Goal: Information Seeking & Learning: Learn about a topic

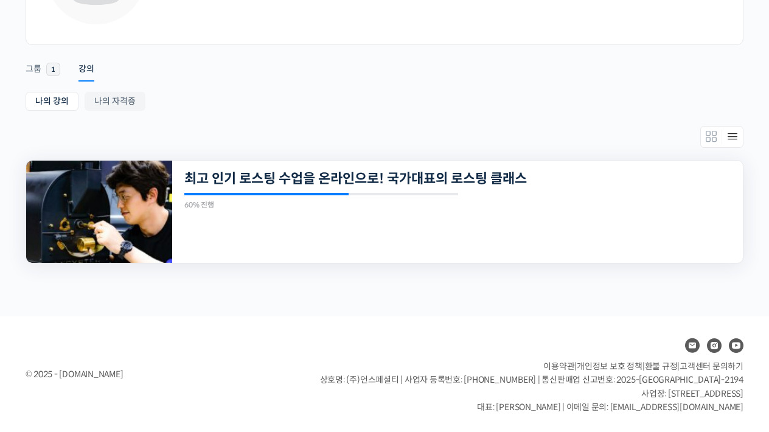
scroll to position [151, 0]
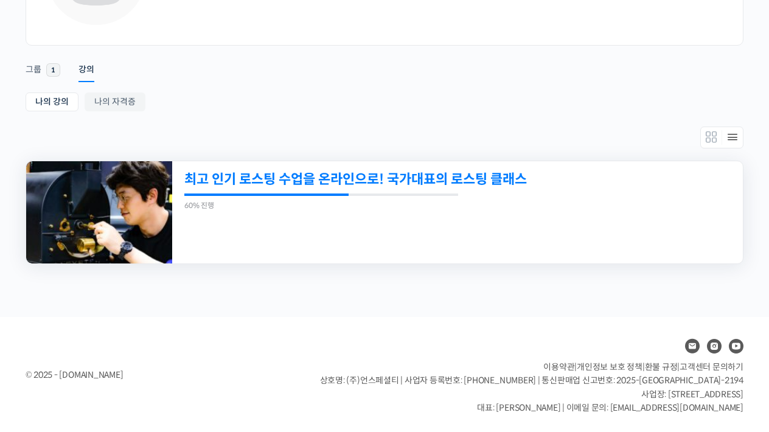
click at [468, 176] on link "최고 인기 로스팅 수업을 온라인으로! 국가대표의 로스팅 클래스" at bounding box center [402, 179] width 437 height 16
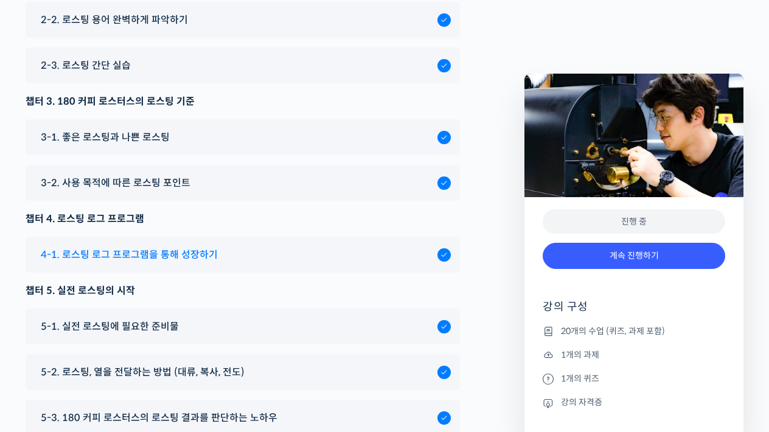
scroll to position [5903, 0]
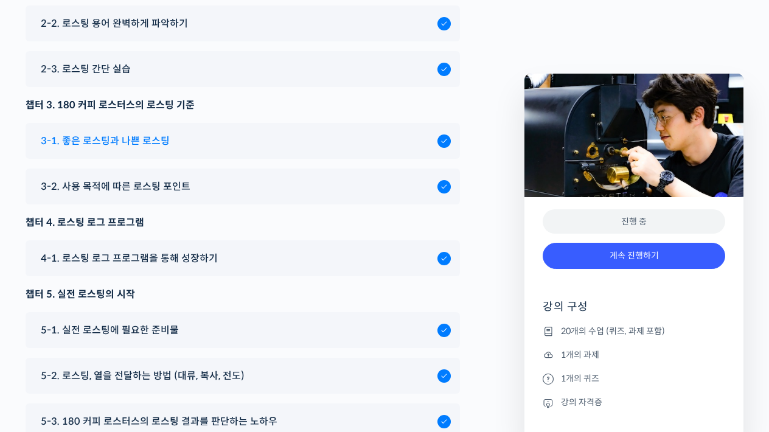
click at [160, 149] on span "3-1. 좋은 로스팅과 나쁜 로스팅" at bounding box center [105, 141] width 129 height 16
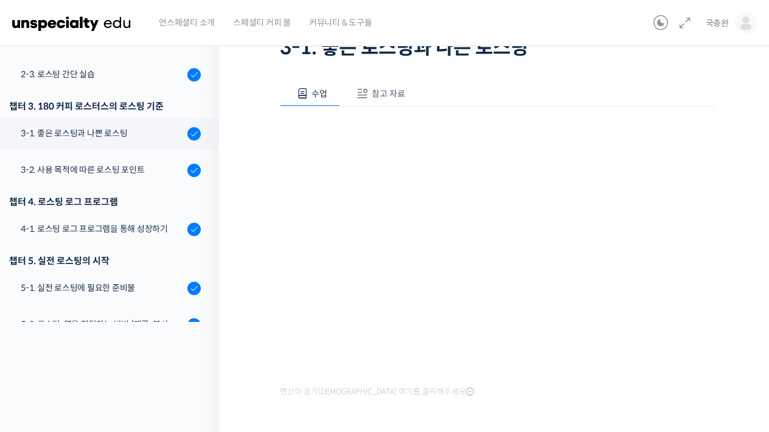
scroll to position [188, 0]
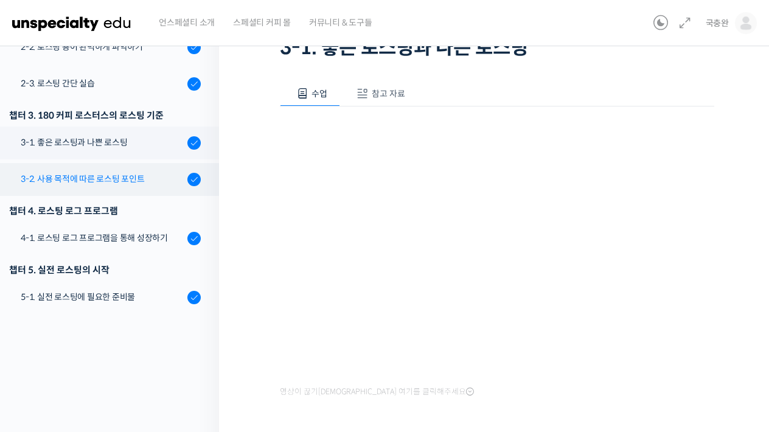
click at [94, 178] on div "3-2. 사용 목적에 따른 로스팅 포인트" at bounding box center [102, 178] width 163 height 13
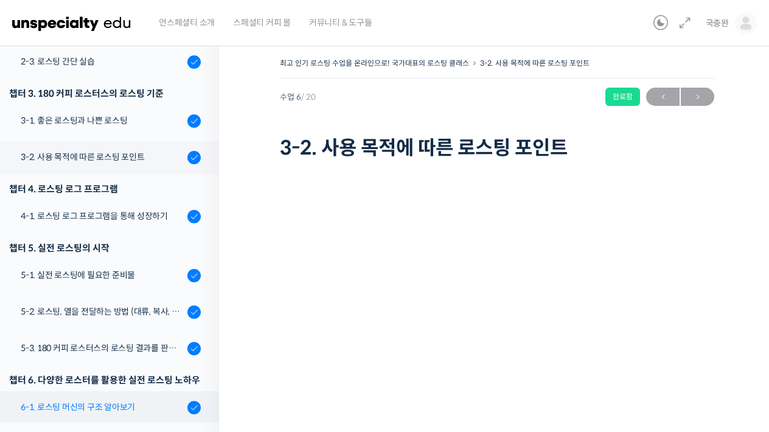
scroll to position [293, 0]
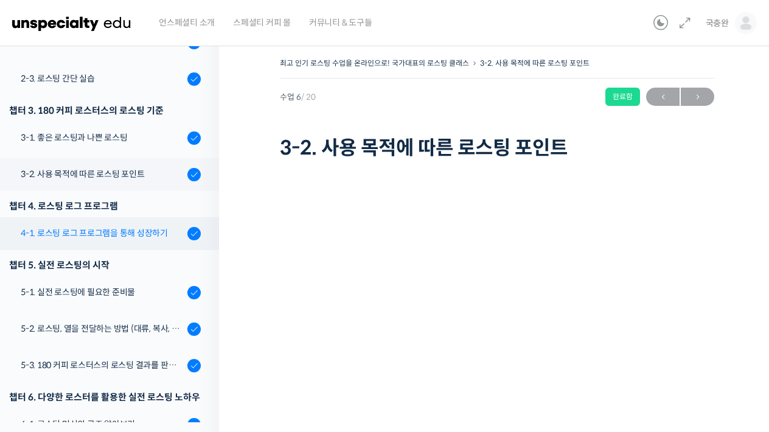
click at [123, 227] on div "4-1. 로스팅 로그 프로그램을 통해 성장하기" at bounding box center [102, 232] width 163 height 13
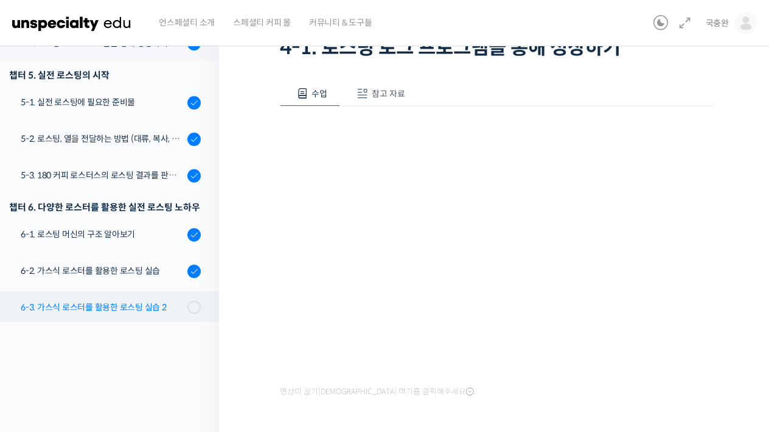
scroll to position [381, 0]
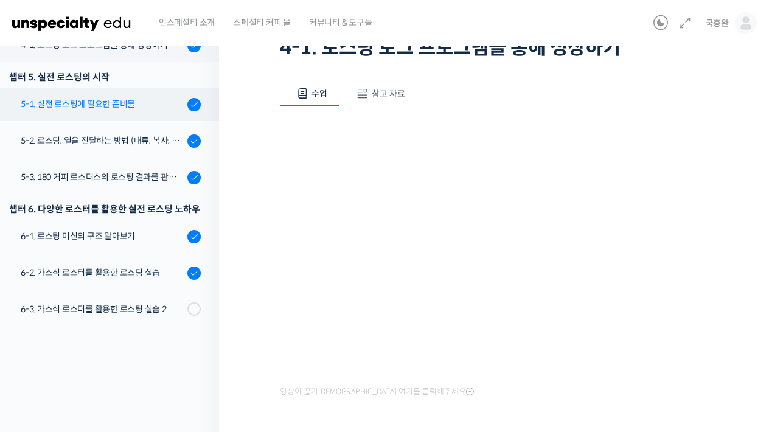
click at [114, 112] on link "5-1. 실전 로스팅에 필요한 준비물" at bounding box center [106, 104] width 225 height 33
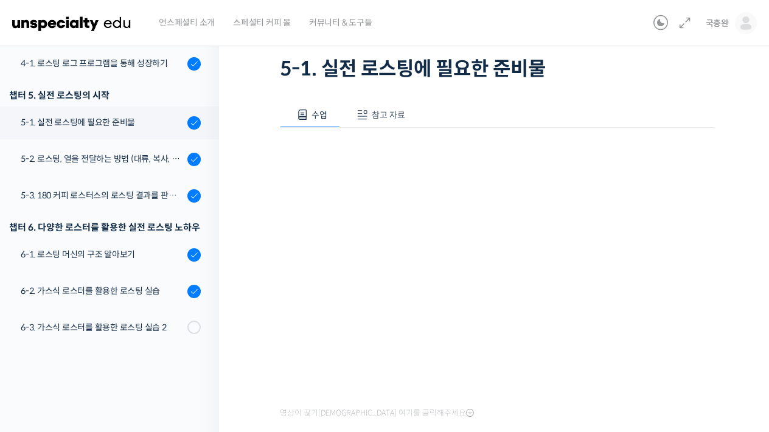
scroll to position [383, 0]
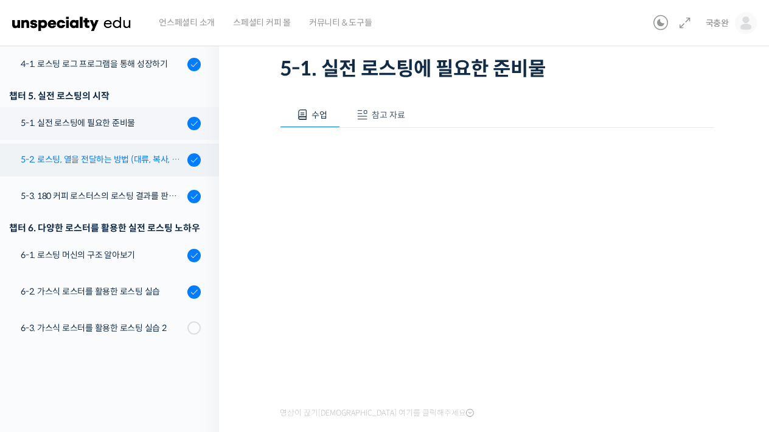
click at [140, 156] on div "5-2. 로스팅, 열을 전달하는 방법 (대류, 복사, 전도)" at bounding box center [102, 159] width 163 height 13
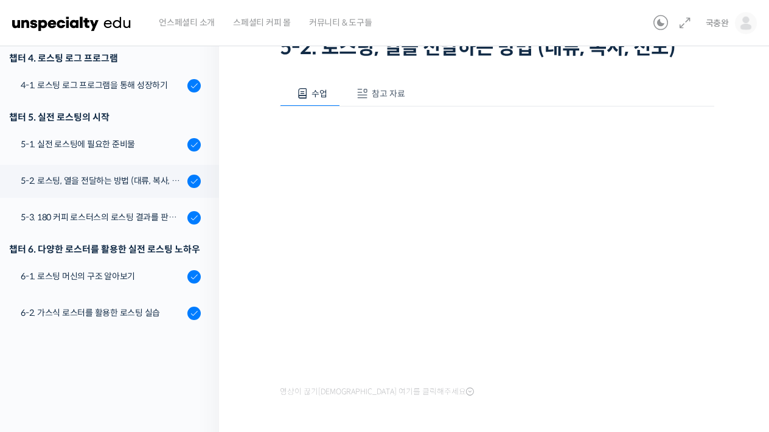
scroll to position [342, 0]
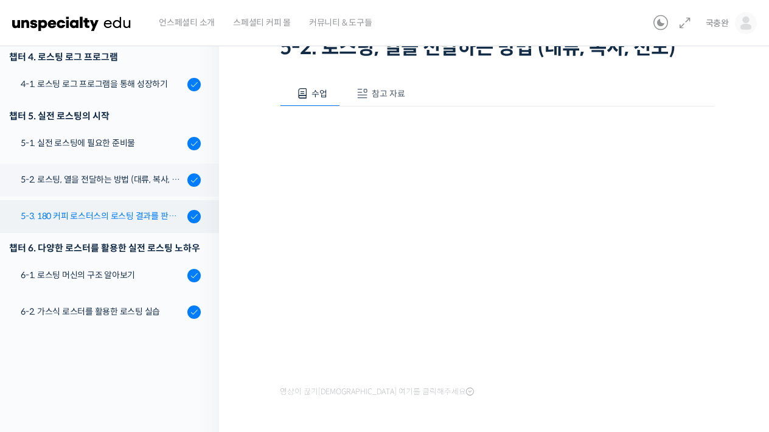
click at [122, 216] on div "5-3. 180 커피 로스터스의 로스팅 결과를 판단하는 노하우" at bounding box center [102, 215] width 163 height 13
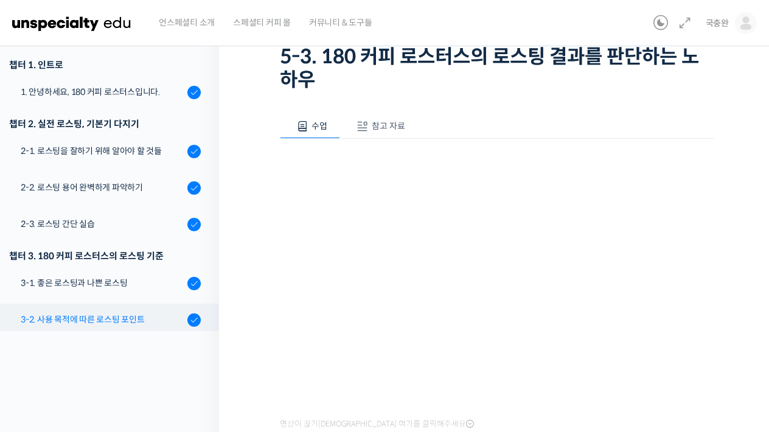
scroll to position [136, 0]
